Goal: Book appointment/travel/reservation

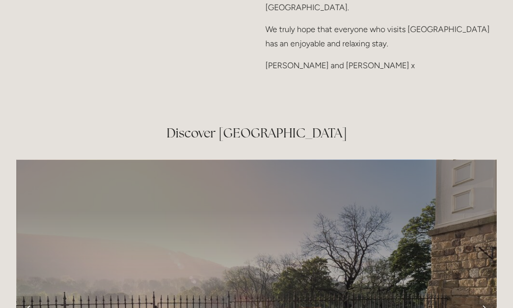
scroll to position [1750, 0]
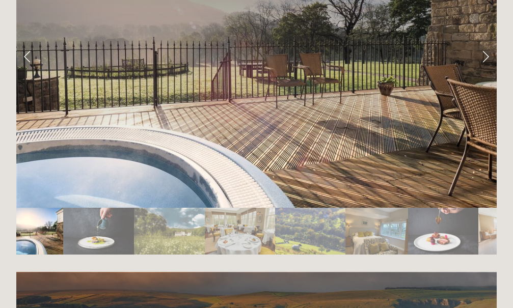
click at [187, 208] on img "Slide 3" at bounding box center [169, 231] width 71 height 47
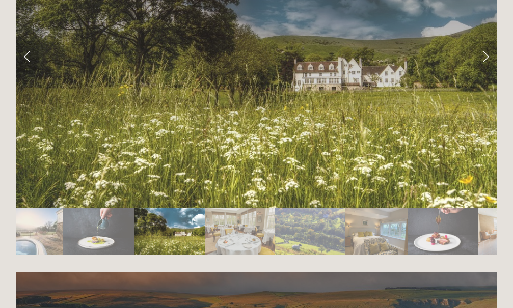
click at [31, 208] on img "Slide 1" at bounding box center [39, 231] width 47 height 47
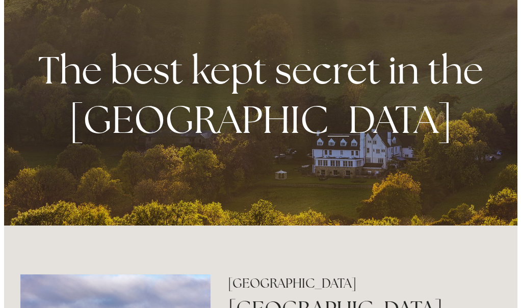
scroll to position [0, 0]
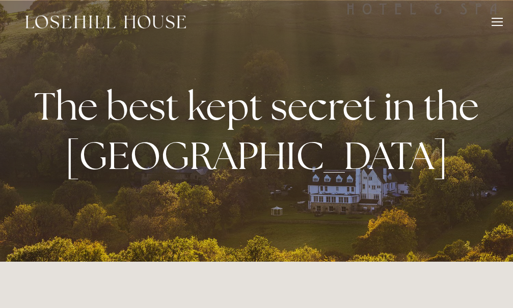
click at [493, 25] on div at bounding box center [497, 25] width 11 height 1
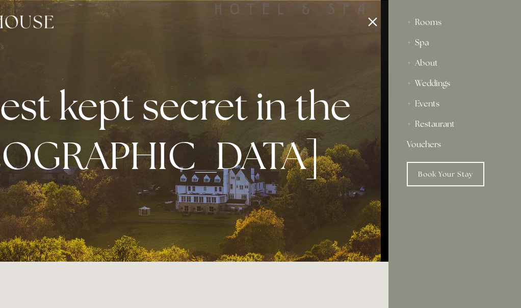
click at [414, 38] on div "Spa" at bounding box center [455, 43] width 96 height 20
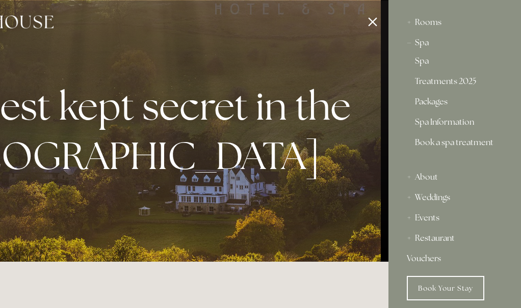
click at [422, 61] on link "Spa" at bounding box center [455, 63] width 80 height 12
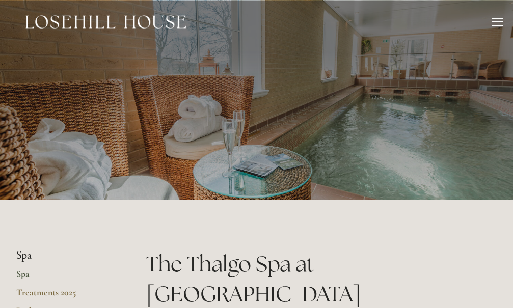
click at [496, 16] on div "Rooms Rooms Your Stay Book a stay Offers Spa About" at bounding box center [256, 22] width 493 height 44
click at [496, 22] on div at bounding box center [497, 23] width 11 height 11
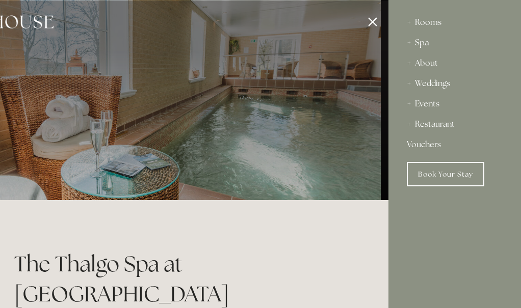
click at [424, 23] on div "Rooms" at bounding box center [455, 22] width 96 height 20
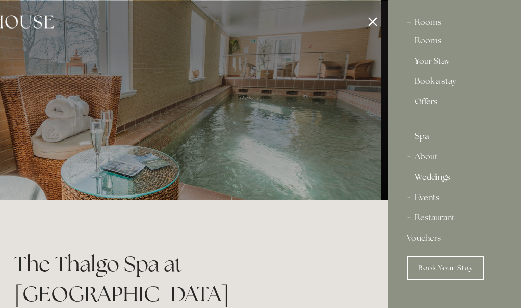
click at [433, 40] on link "Rooms" at bounding box center [455, 43] width 80 height 12
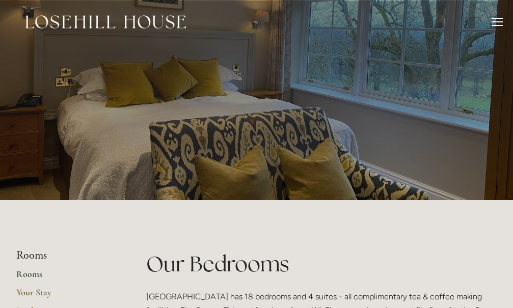
click at [500, 20] on div at bounding box center [497, 23] width 11 height 11
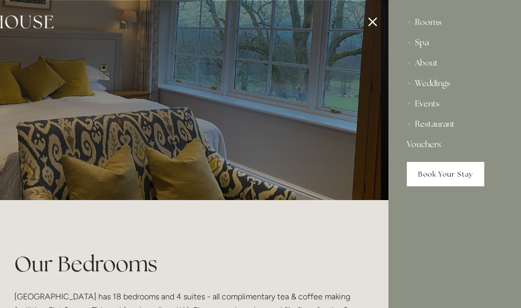
click at [425, 173] on link "Book Your Stay" at bounding box center [445, 174] width 77 height 24
